Goal: Communication & Community: Answer question/provide support

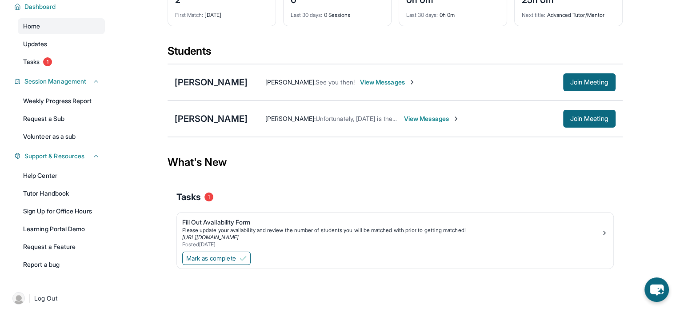
scroll to position [75, 0]
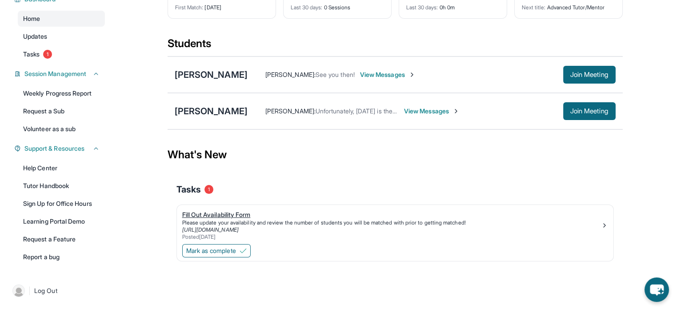
click at [301, 223] on div "Please update your availability and review the number of students you will be m…" at bounding box center [391, 222] width 419 height 7
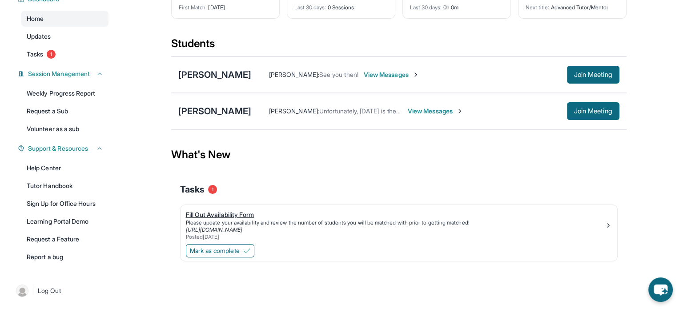
scroll to position [0, 0]
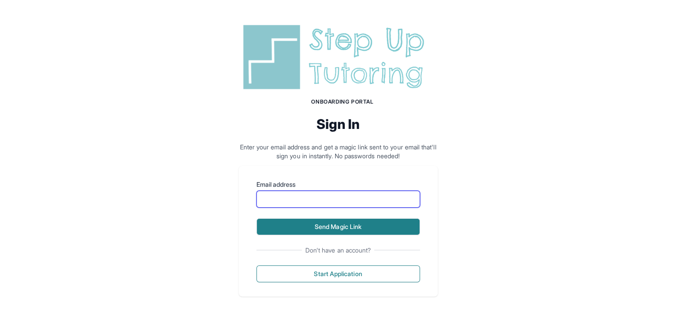
drag, startPoint x: 303, startPoint y: 194, endPoint x: 327, endPoint y: 222, distance: 37.2
click at [327, 222] on form "Email address Send Magic Link" at bounding box center [338, 207] width 164 height 55
type input "**********"
click at [327, 222] on button "Send Magic Link" at bounding box center [338, 226] width 164 height 17
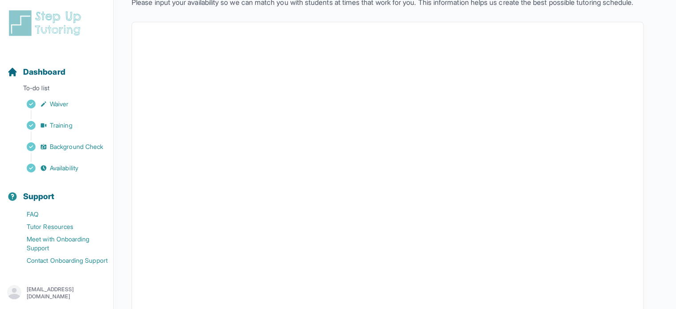
scroll to position [65, 0]
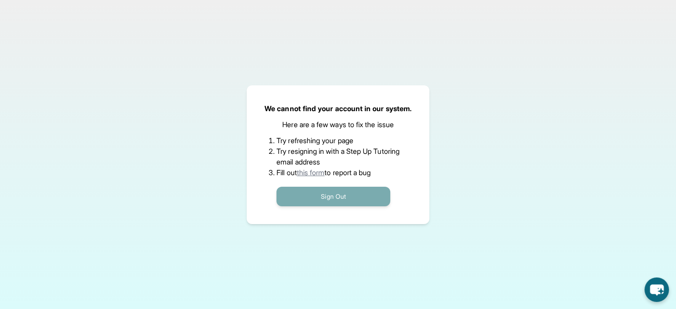
click at [316, 188] on button "Sign Out" at bounding box center [333, 197] width 114 height 20
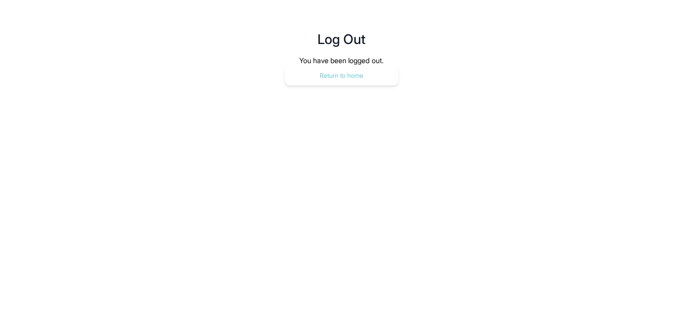
click at [344, 78] on button "Return to home" at bounding box center [341, 76] width 114 height 20
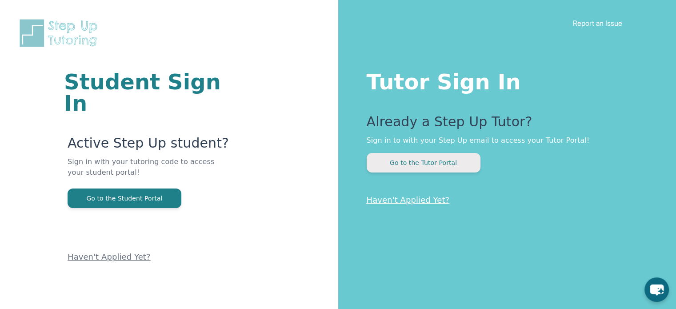
click at [403, 171] on button "Go to the Tutor Portal" at bounding box center [424, 163] width 114 height 20
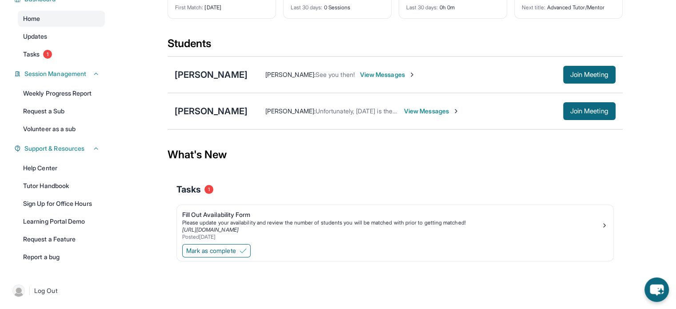
scroll to position [73, 0]
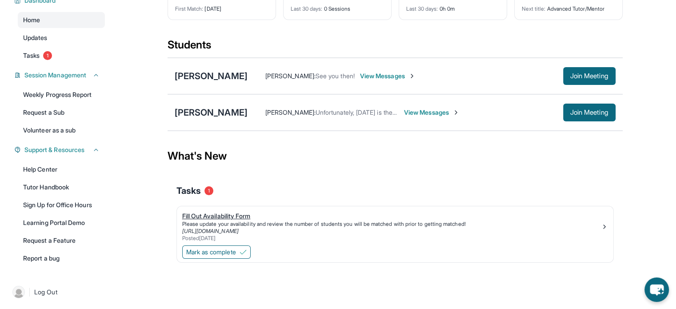
click at [247, 216] on div "Fill Out Availability Form" at bounding box center [391, 216] width 419 height 9
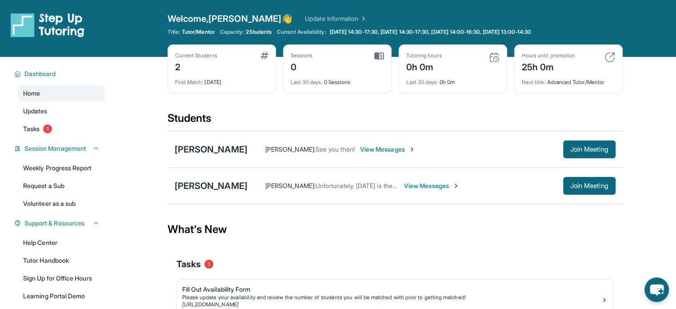
scroll to position [75, 0]
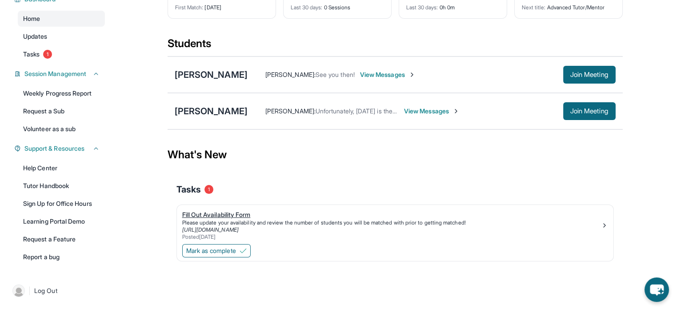
click at [352, 221] on div "Please update your availability and review the number of students you will be m…" at bounding box center [391, 222] width 419 height 7
click at [66, 254] on link "Report a bug" at bounding box center [61, 257] width 87 height 16
click at [72, 53] on link "Tasks 1" at bounding box center [61, 54] width 87 height 16
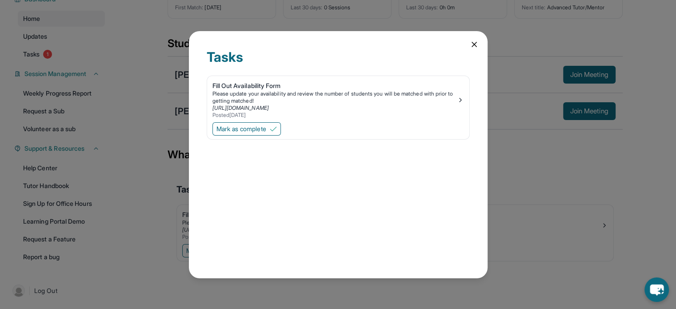
click at [476, 40] on icon at bounding box center [474, 44] width 9 height 9
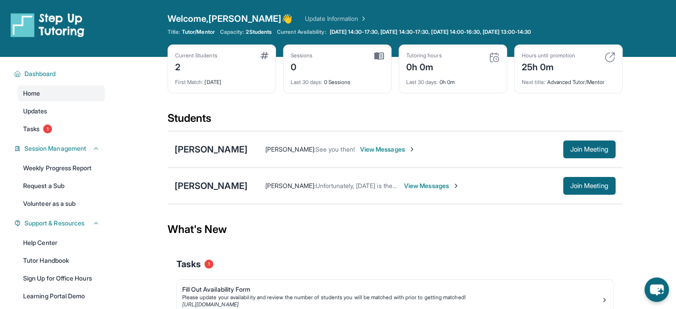
scroll to position [0, 0]
click at [305, 19] on link "Update Information" at bounding box center [336, 18] width 62 height 9
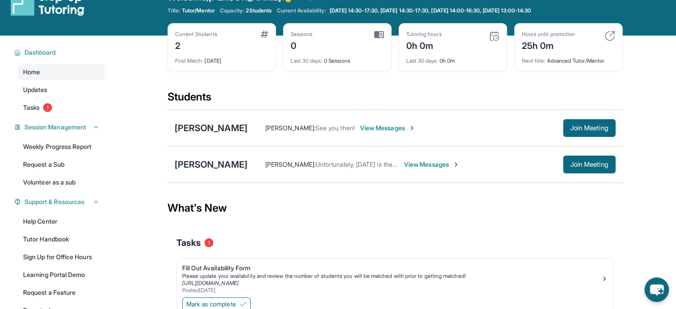
scroll to position [23, 0]
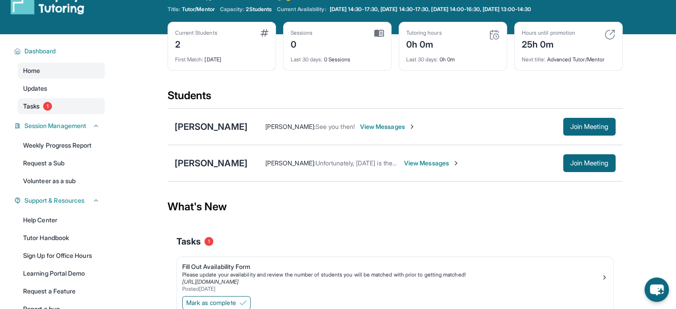
click at [56, 108] on link "Tasks 1" at bounding box center [61, 106] width 87 height 16
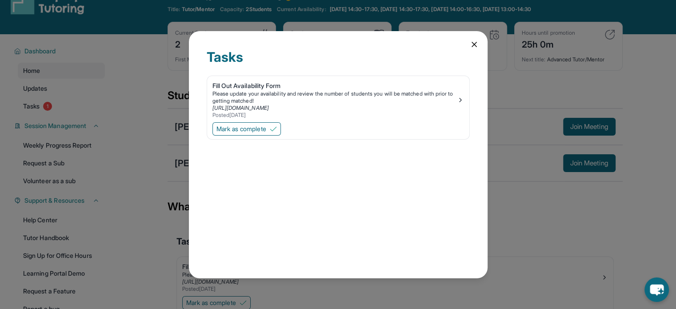
click at [473, 45] on icon at bounding box center [474, 44] width 4 height 4
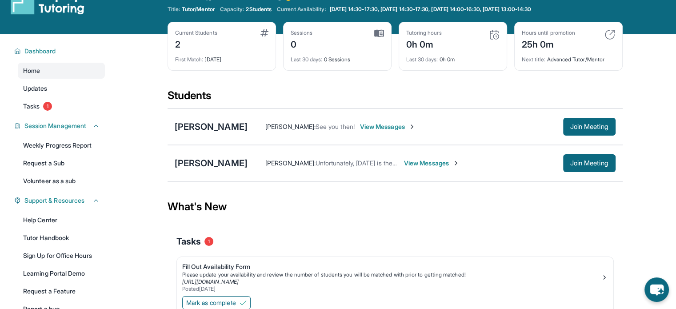
scroll to position [0, 0]
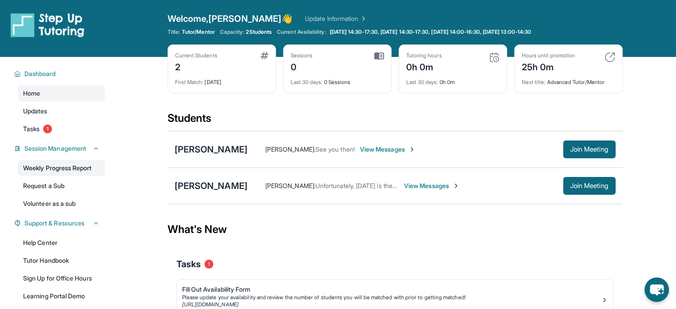
click at [86, 166] on link "Weekly Progress Report" at bounding box center [61, 168] width 87 height 16
click at [207, 152] on div "[PERSON_NAME]" at bounding box center [211, 149] width 73 height 12
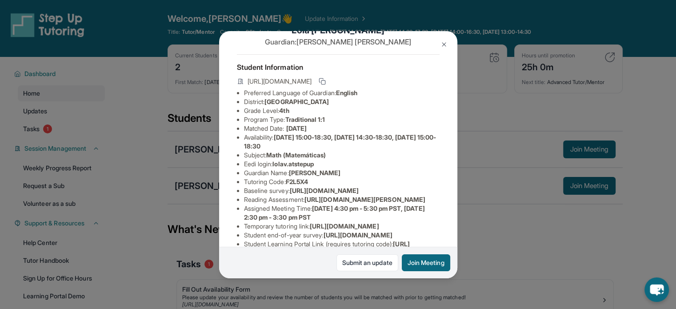
scroll to position [24, 0]
click at [446, 44] on img at bounding box center [443, 44] width 7 height 7
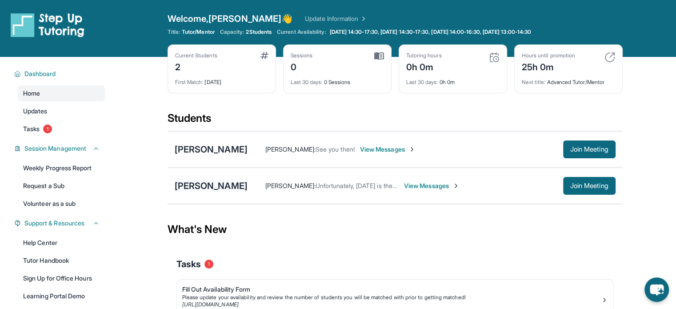
click at [213, 187] on div "[PERSON_NAME]" at bounding box center [211, 186] width 73 height 12
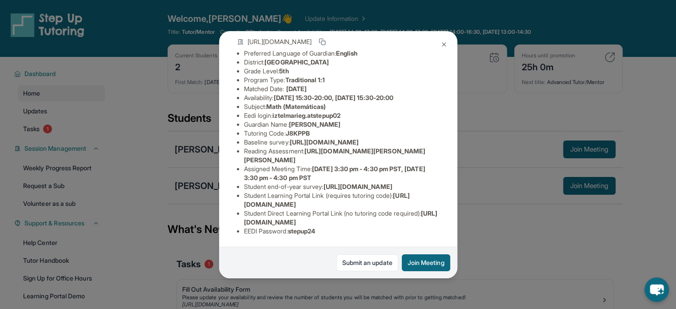
scroll to position [149, 0]
click at [445, 42] on img at bounding box center [443, 44] width 7 height 7
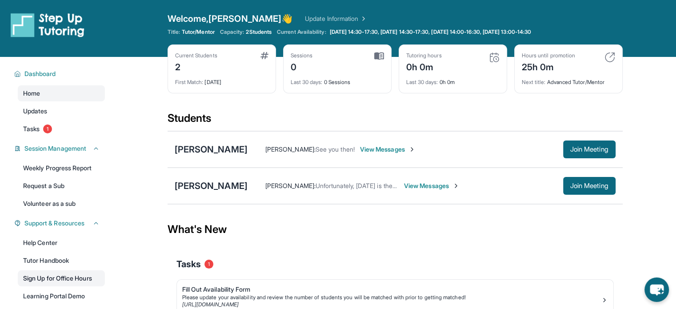
click at [89, 278] on link "Sign Up for Office Hours" at bounding box center [61, 278] width 87 height 16
click at [212, 145] on div "[PERSON_NAME]" at bounding box center [211, 149] width 73 height 12
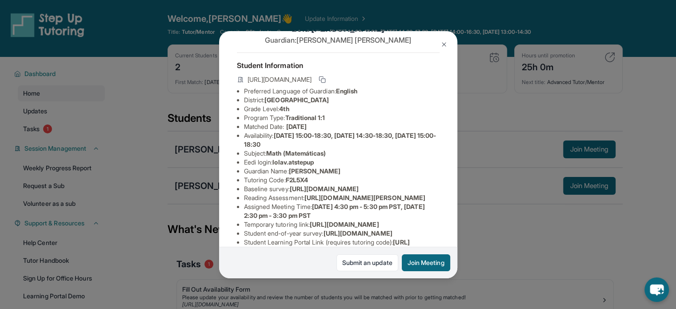
scroll to position [28, 0]
click at [438, 45] on button at bounding box center [444, 45] width 18 height 18
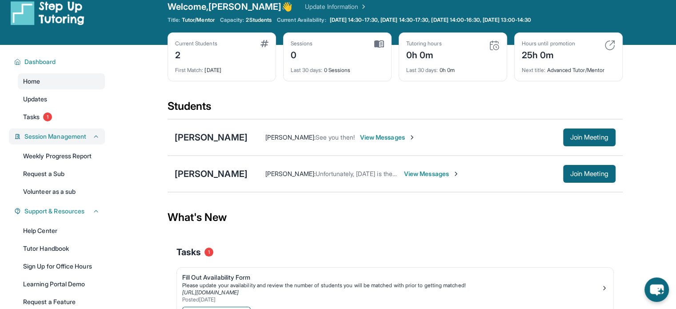
scroll to position [12, 0]
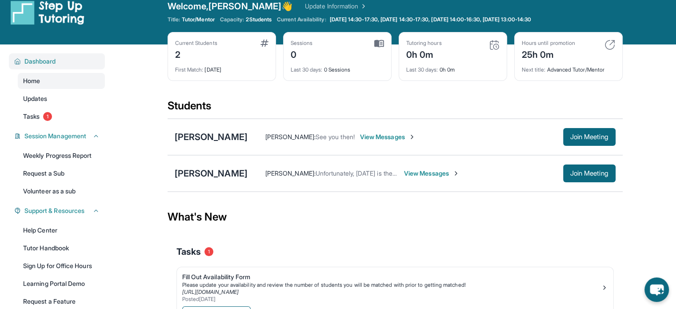
click at [53, 63] on span "Dashboard" at bounding box center [40, 61] width 32 height 9
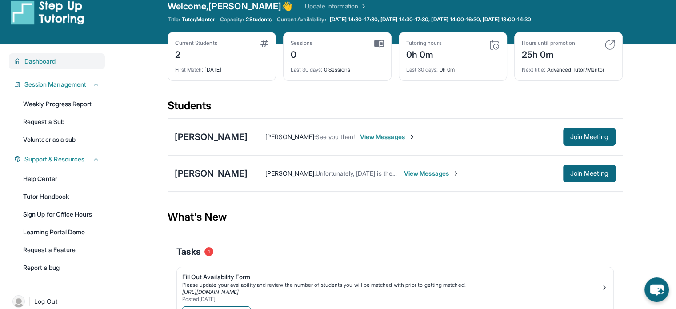
click at [53, 63] on span "Dashboard" at bounding box center [40, 61] width 32 height 9
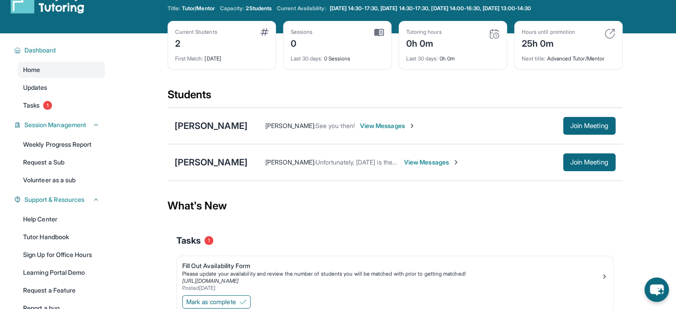
scroll to position [0, 0]
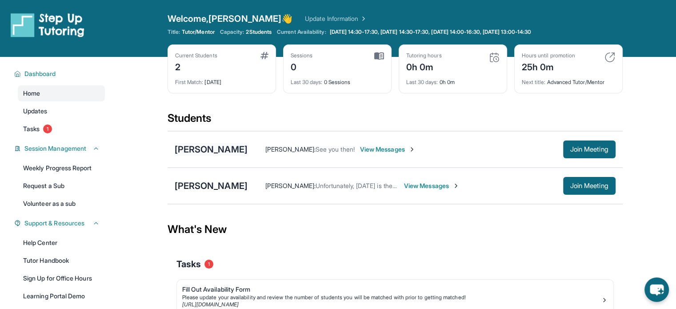
click at [187, 152] on div "[PERSON_NAME]" at bounding box center [211, 149] width 73 height 12
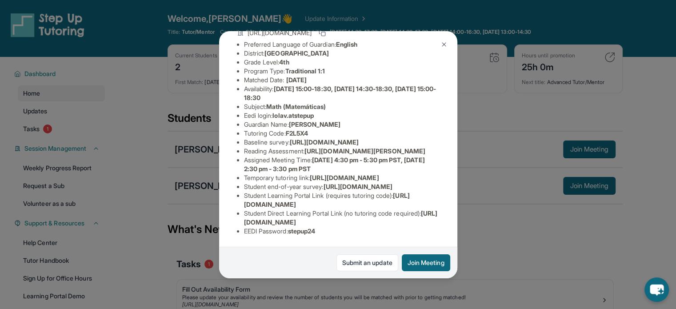
scroll to position [171, 0]
drag, startPoint x: 331, startPoint y: 149, endPoint x: 265, endPoint y: 146, distance: 65.4
drag, startPoint x: 265, startPoint y: 146, endPoint x: 253, endPoint y: 146, distance: 12.5
click at [310, 174] on span "[URL][DOMAIN_NAME]" at bounding box center [344, 178] width 69 height 8
click at [319, 156] on span "[DATE] 4:30 pm - 5:30 pm PST, [DATE] 2:30 pm - 3:30 pm PST" at bounding box center [334, 164] width 181 height 16
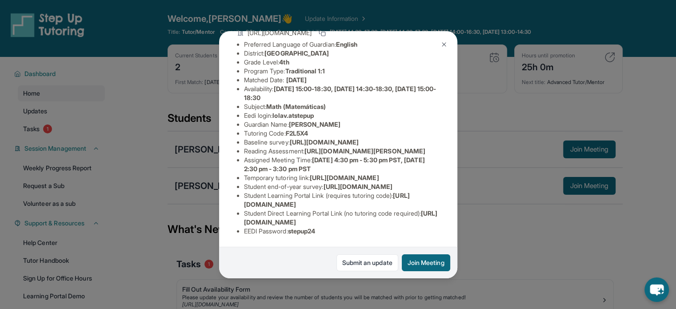
scroll to position [185, 0]
drag, startPoint x: 243, startPoint y: 199, endPoint x: 414, endPoint y: 194, distance: 170.7
click at [414, 194] on ul "Preferred Language of Guardian: English District: Glendale Unified School Distr…" at bounding box center [338, 138] width 203 height 196
copy span "[URL][DOMAIN_NAME]"
click at [443, 44] on img at bounding box center [443, 44] width 7 height 7
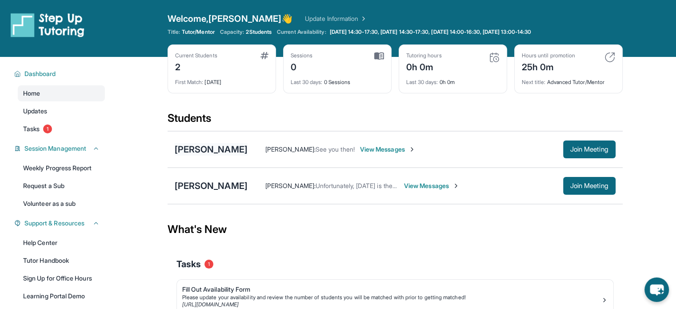
click at [215, 151] on div "[PERSON_NAME]" at bounding box center [211, 149] width 73 height 12
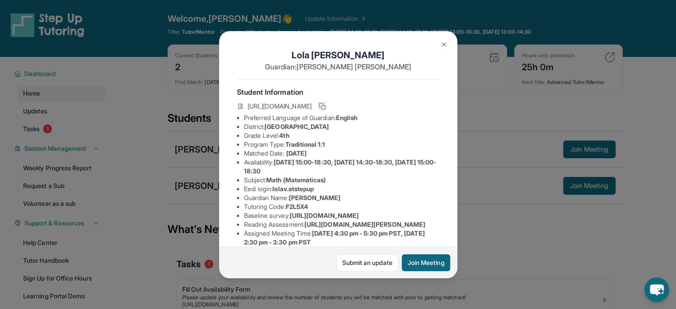
click at [326, 108] on icon at bounding box center [322, 106] width 7 height 7
click at [446, 46] on img at bounding box center [443, 44] width 7 height 7
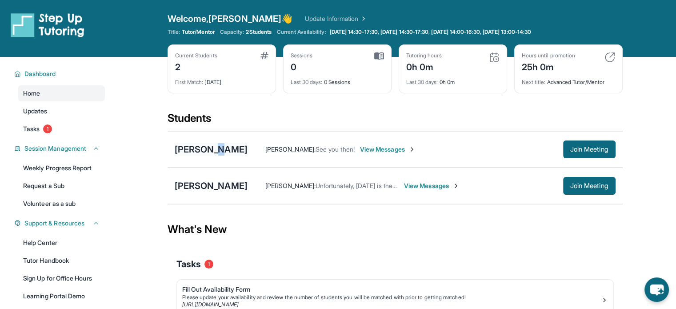
drag, startPoint x: 205, startPoint y: 141, endPoint x: 209, endPoint y: 152, distance: 11.7
click at [209, 152] on div "[PERSON_NAME] [PERSON_NAME] : See you then! View Messages Join Meeting" at bounding box center [395, 149] width 455 height 36
click at [209, 152] on div "[PERSON_NAME]" at bounding box center [211, 149] width 73 height 12
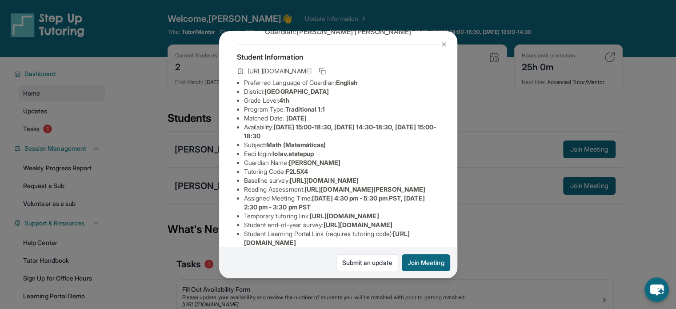
scroll to position [36, 0]
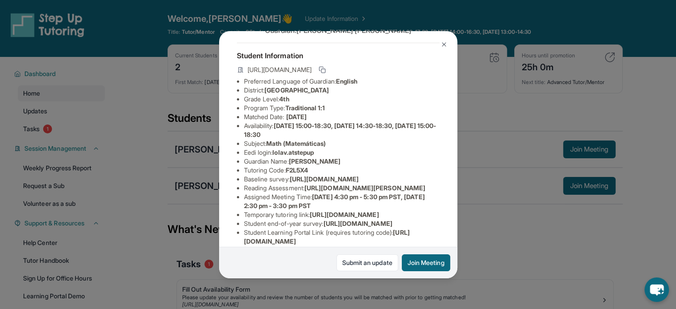
click at [447, 45] on img at bounding box center [443, 44] width 7 height 7
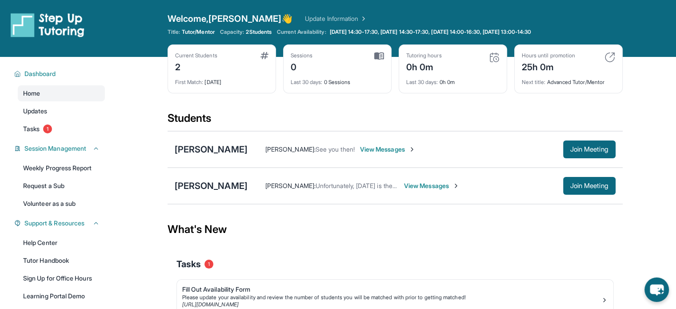
click at [361, 145] on span "View Messages" at bounding box center [388, 149] width 56 height 9
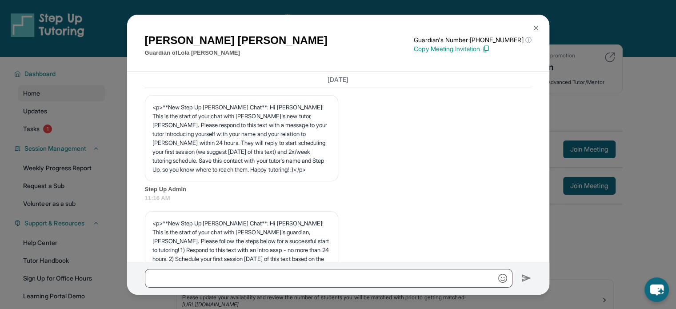
scroll to position [1699, 0]
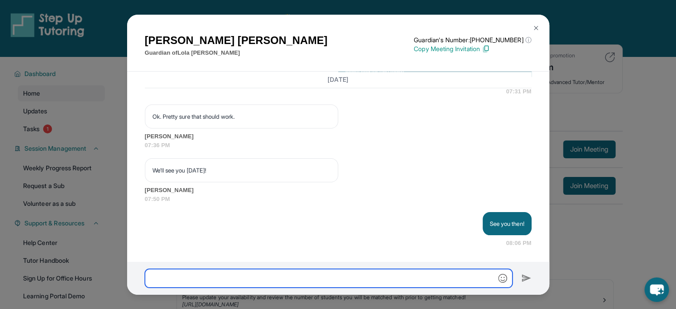
click at [248, 273] on input "text" at bounding box center [328, 278] width 367 height 19
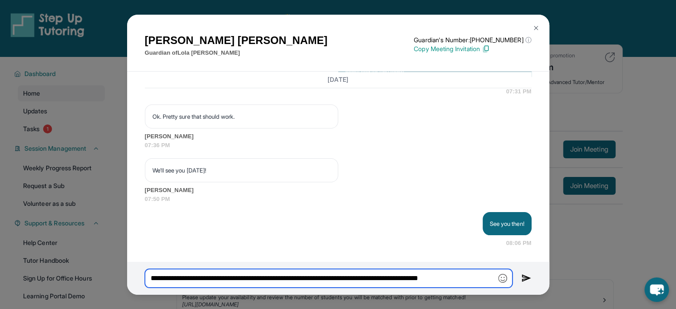
paste input "**********"
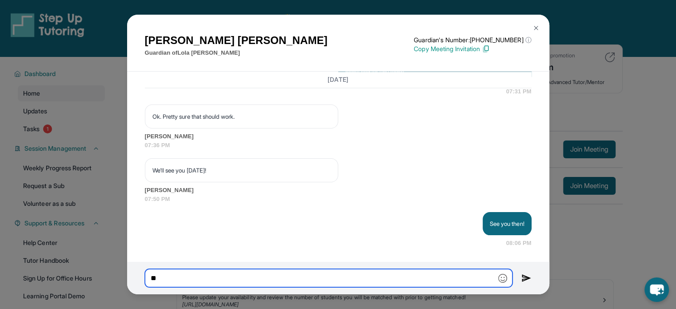
type input "*"
click at [537, 24] on img at bounding box center [535, 27] width 7 height 7
